Goal: Navigation & Orientation: Find specific page/section

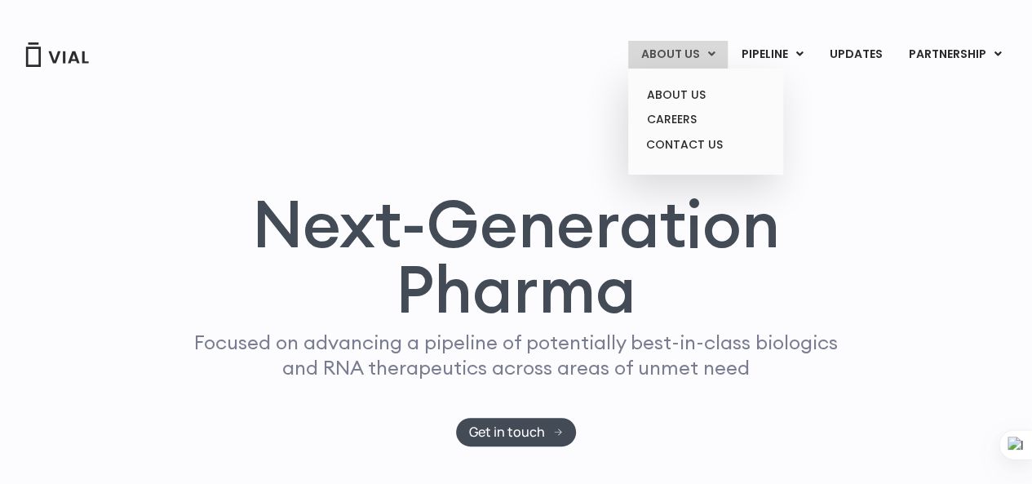
click at [682, 55] on link "ABOUT US" at bounding box center [678, 55] width 100 height 28
click at [692, 88] on link "ABOUT US" at bounding box center [705, 94] width 143 height 25
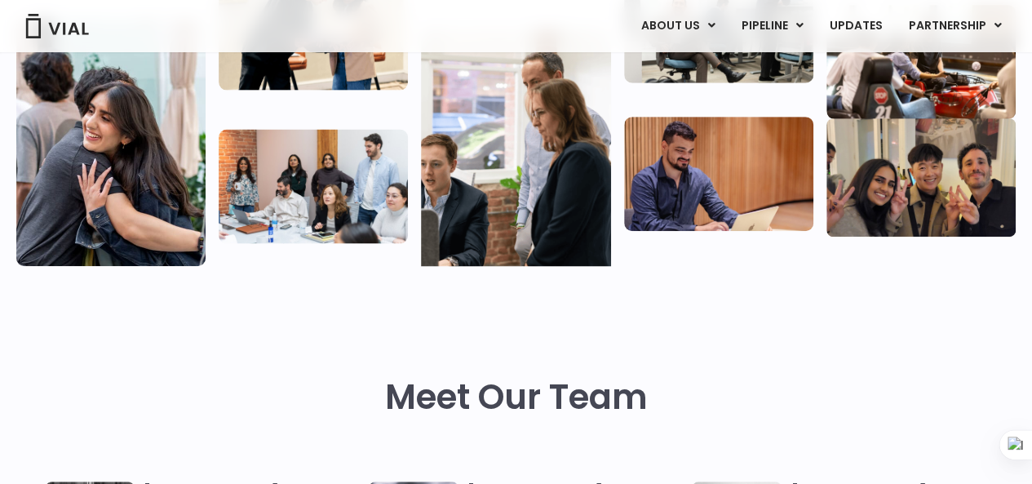
scroll to position [18, 0]
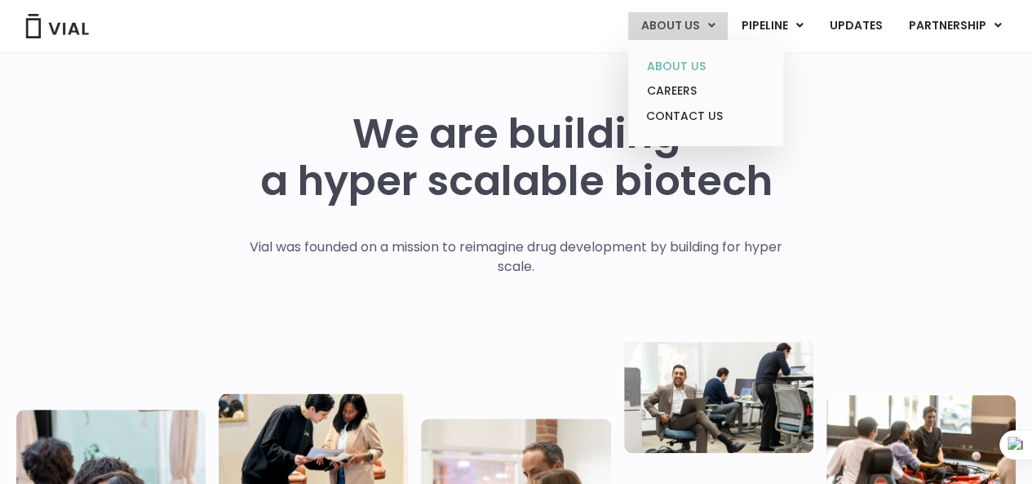
click at [687, 63] on link "ABOUT US" at bounding box center [705, 66] width 143 height 25
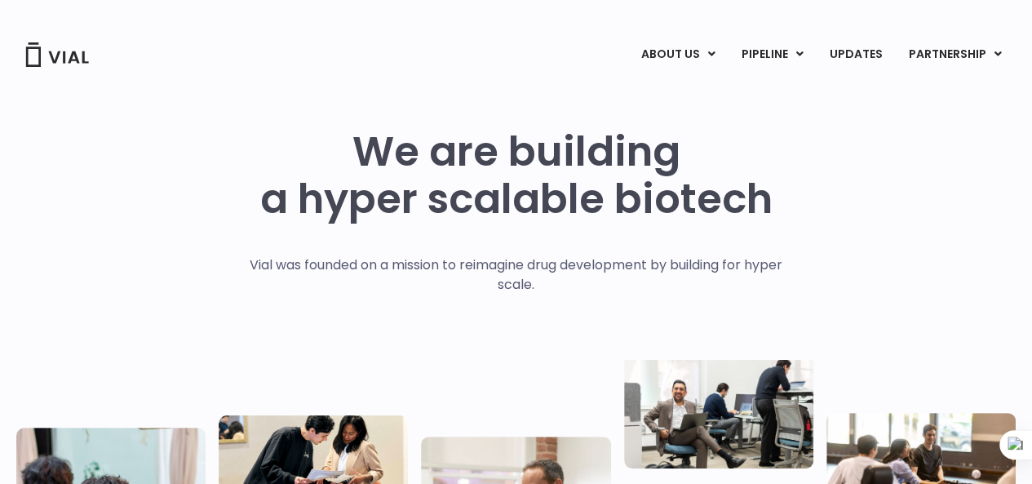
click at [80, 43] on img at bounding box center [56, 54] width 65 height 24
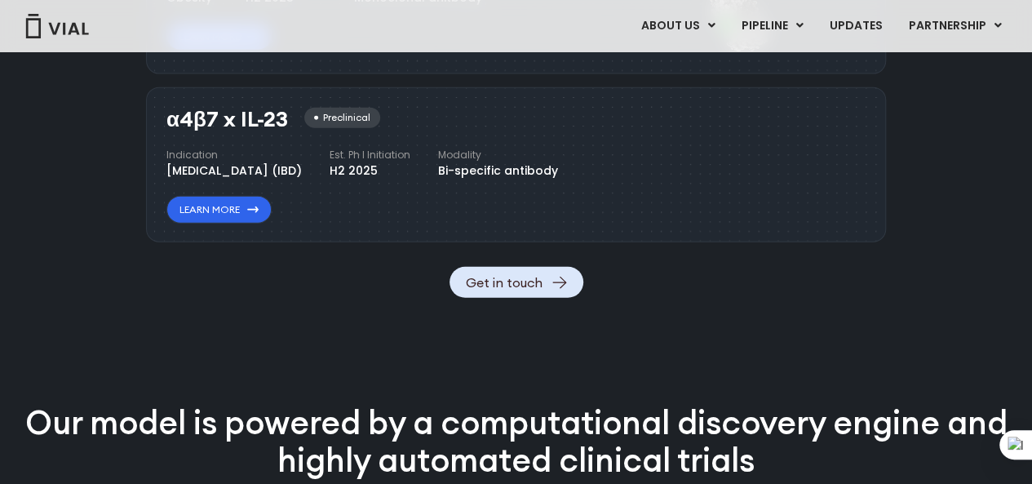
scroll to position [1468, 0]
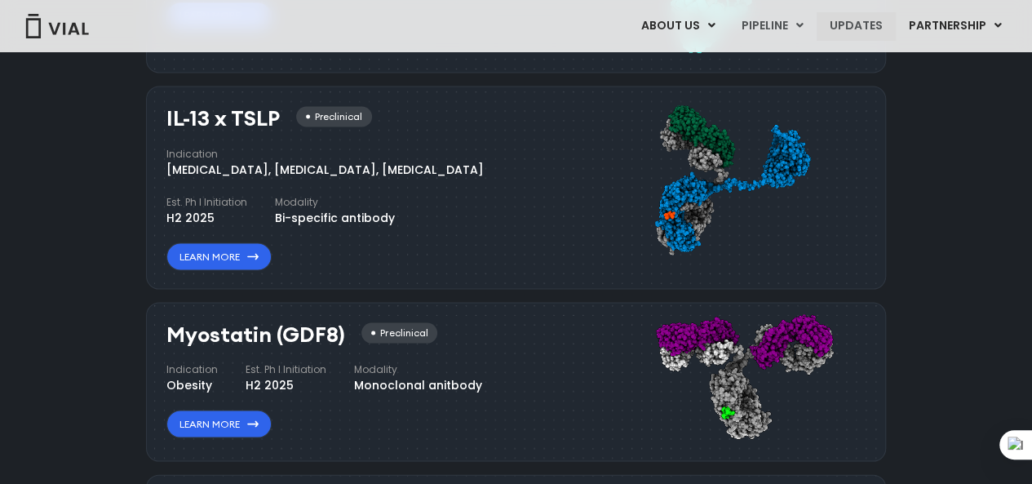
click at [847, 22] on link "UPDATES" at bounding box center [856, 26] width 78 height 28
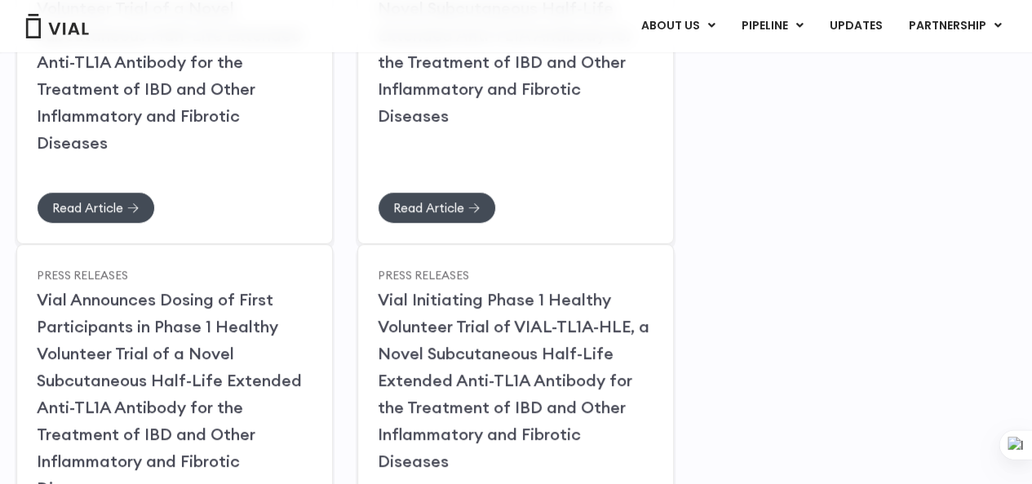
scroll to position [489, 0]
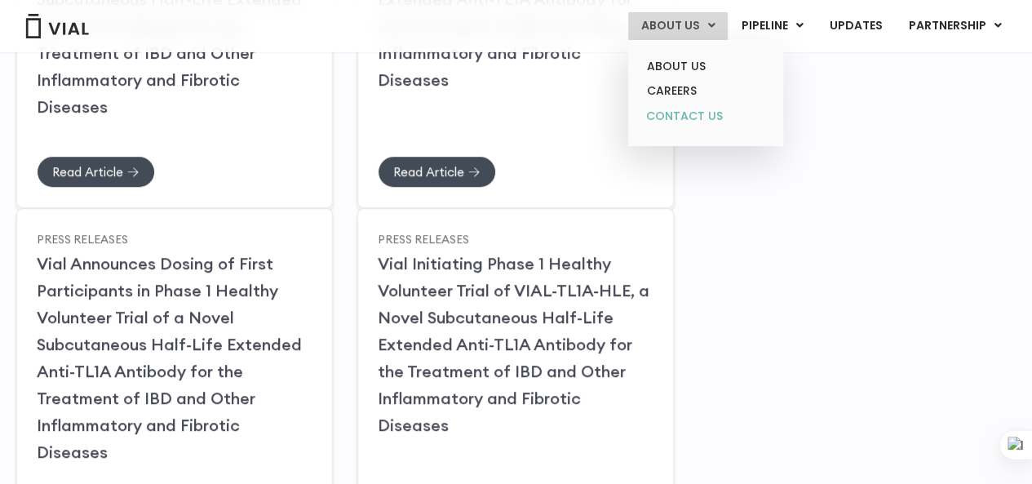
click at [675, 113] on link "CONTACT US" at bounding box center [705, 117] width 143 height 26
